Goal: Entertainment & Leisure: Consume media (video, audio)

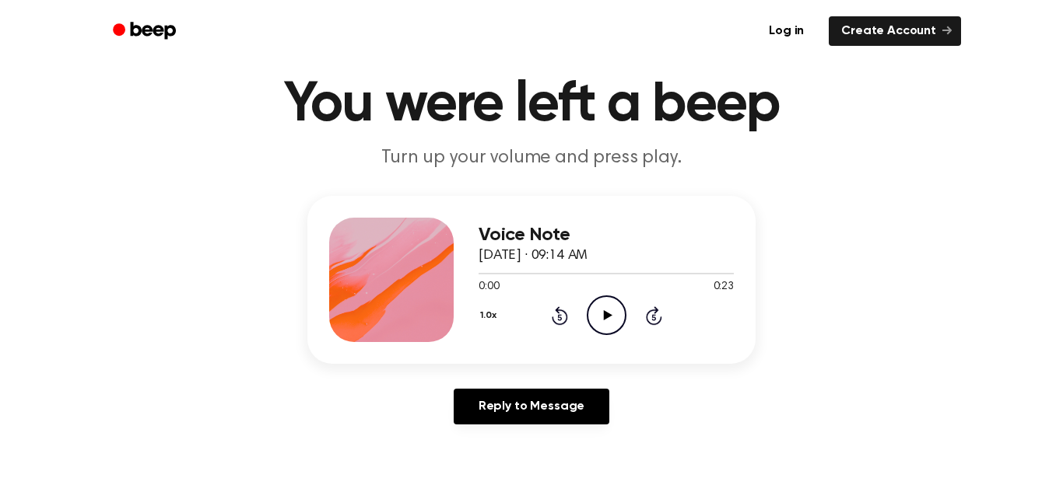
scroll to position [47, 0]
click at [602, 318] on icon "Play Audio" at bounding box center [607, 316] width 40 height 40
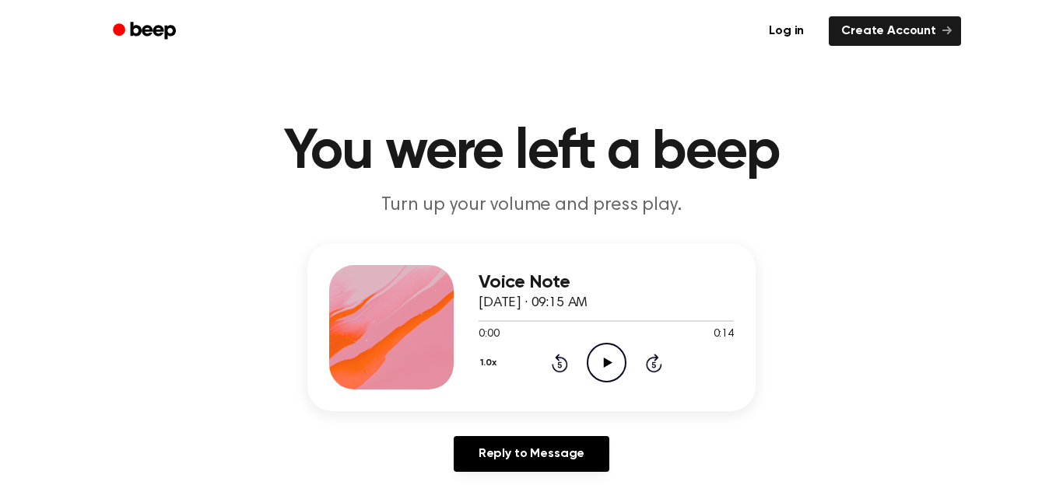
click at [604, 378] on icon "Play Audio" at bounding box center [607, 363] width 40 height 40
click at [618, 376] on icon "Play Audio" at bounding box center [607, 363] width 40 height 40
click at [609, 366] on icon "Play Audio" at bounding box center [607, 363] width 40 height 40
